Goal: Answer question/provide support

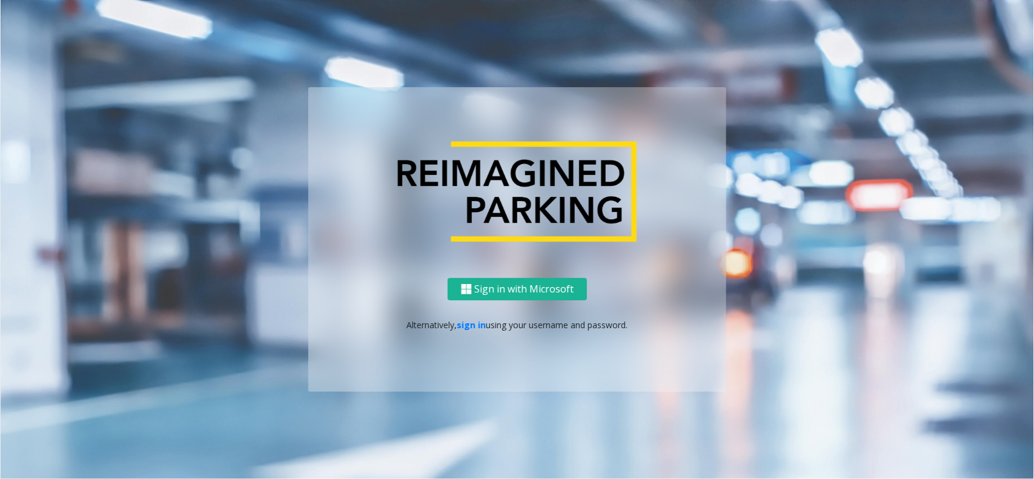
click at [464, 330] on p "Alternatively, sign in using your username and password." at bounding box center [517, 325] width 394 height 13
click at [472, 323] on link "sign in" at bounding box center [471, 325] width 29 height 12
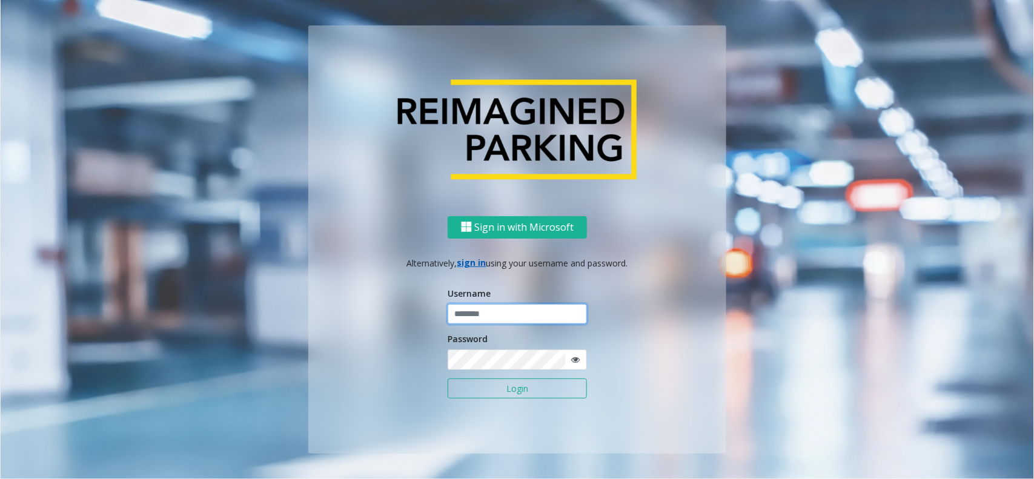
click at [472, 323] on input "text" at bounding box center [517, 314] width 139 height 21
type input "**********"
click at [512, 362] on button "Login" at bounding box center [517, 388] width 139 height 21
click at [506, 362] on button "Login" at bounding box center [517, 388] width 139 height 21
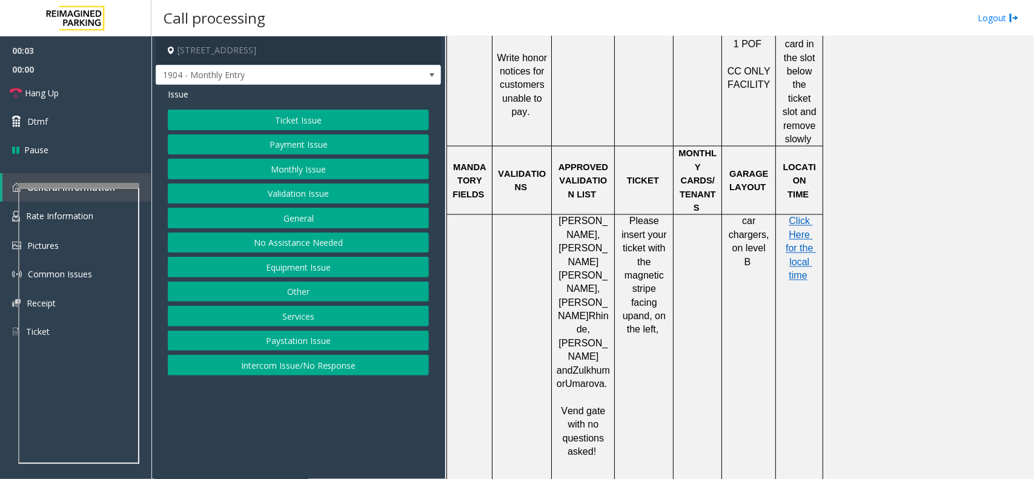
scroll to position [861, 0]
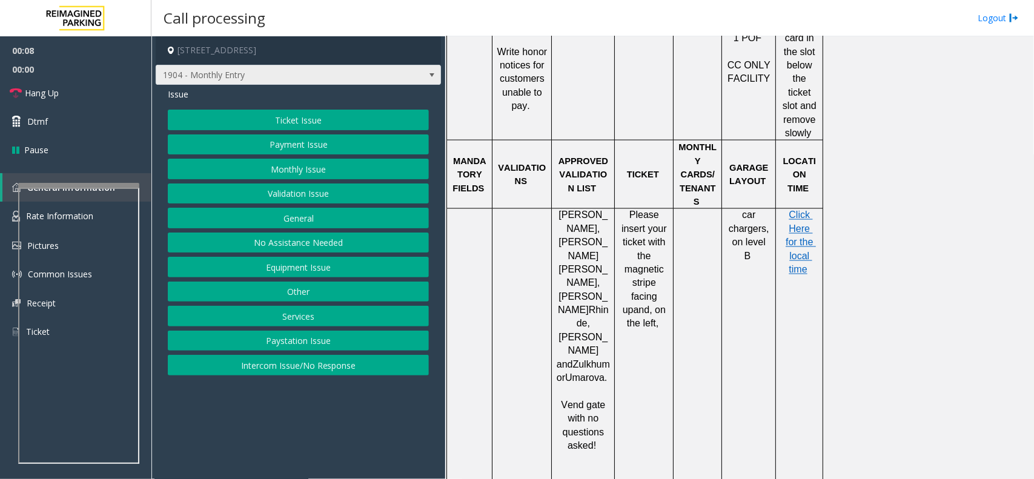
click at [433, 79] on span at bounding box center [432, 75] width 10 height 10
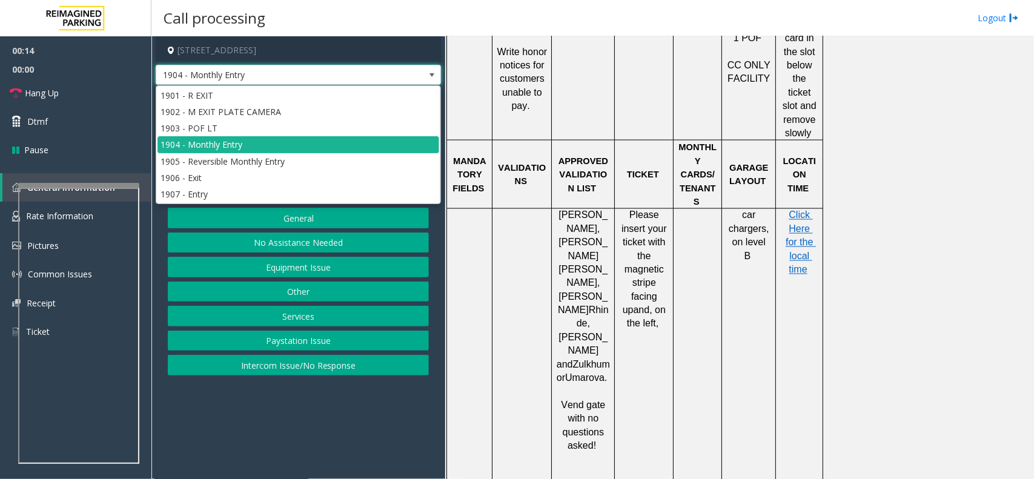
click at [433, 79] on span at bounding box center [432, 75] width 10 height 10
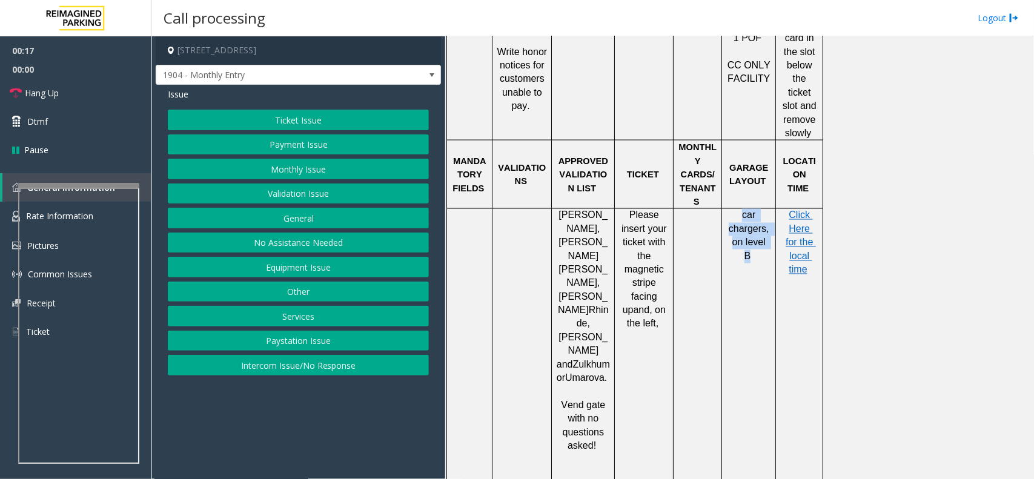
drag, startPoint x: 766, startPoint y: 210, endPoint x: 735, endPoint y: 180, distance: 43.7
click at [735, 209] on td "car chargers, on level B" at bounding box center [749, 446] width 54 height 475
click at [736, 245] on td "car chargers, on level B" at bounding box center [749, 446] width 54 height 475
click at [302, 268] on button "Equipment Issue" at bounding box center [298, 267] width 261 height 21
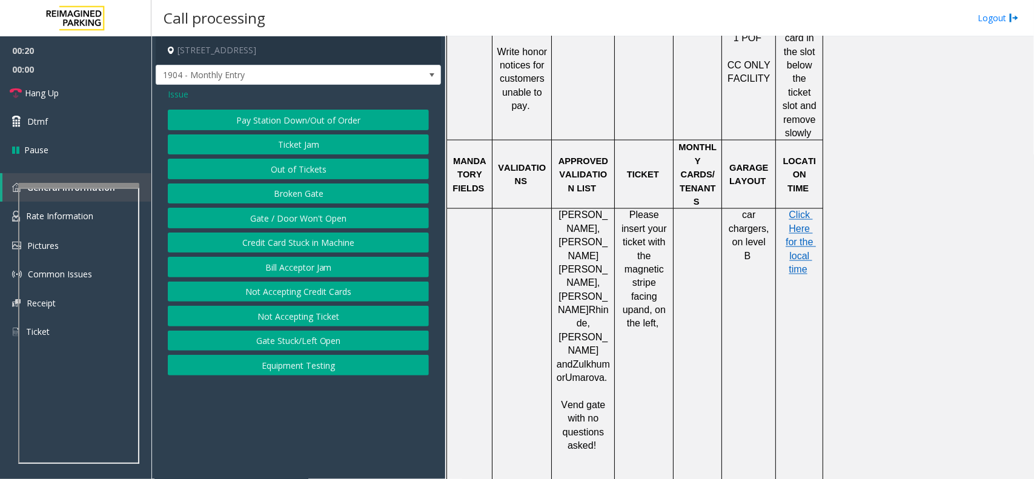
click at [312, 221] on button "Gate / Door Won't Open" at bounding box center [298, 218] width 261 height 21
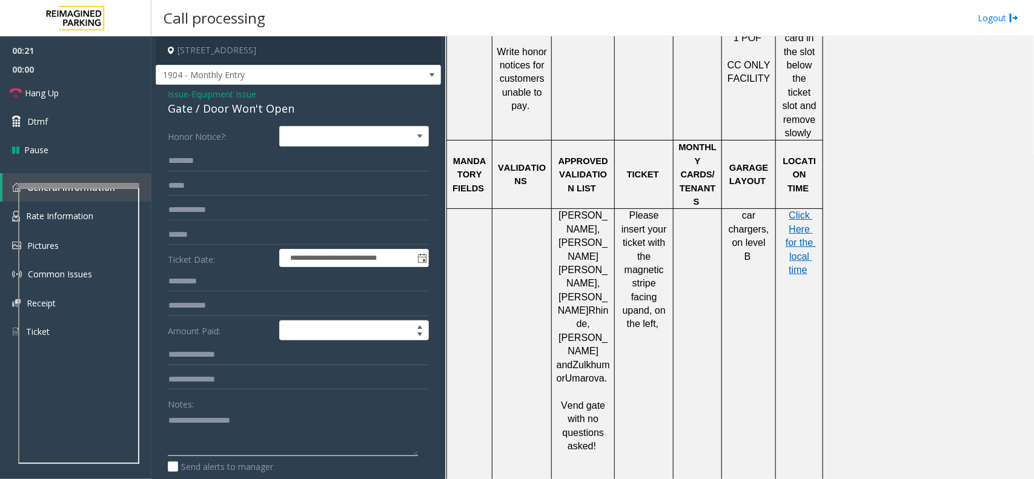
click at [223, 362] on textarea at bounding box center [293, 433] width 250 height 45
click at [82, 102] on link "Hang Up" at bounding box center [75, 93] width 151 height 28
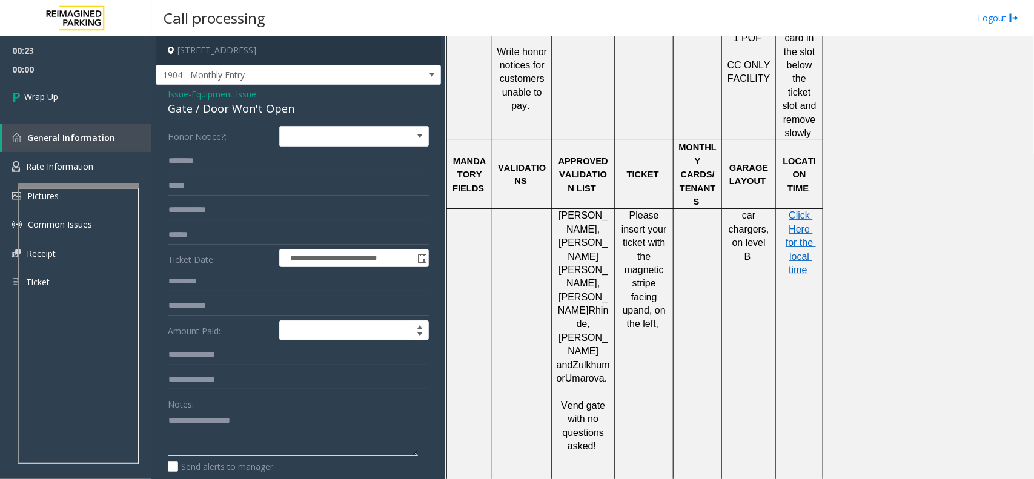
click at [219, 362] on textarea at bounding box center [293, 433] width 250 height 45
click at [249, 362] on textarea at bounding box center [293, 433] width 250 height 45
type textarea "**********"
click at [83, 105] on link "Wrap Up" at bounding box center [75, 97] width 151 height 36
